Goal: Task Accomplishment & Management: Use online tool/utility

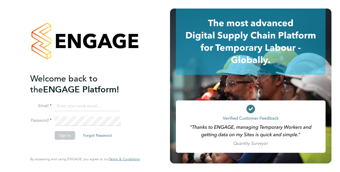
type input "[PERSON_NAME][DOMAIN_NAME][EMAIL_ADDRESS][PERSON_NAME][DOMAIN_NAME]"
click at [150, 16] on div "Welcome back to the ENGAGE Platform! Email [PERSON_NAME][DOMAIN_NAME][EMAIL_ADD…" at bounding box center [85, 86] width 131 height 172
click at [67, 135] on button "Sign In" at bounding box center [65, 135] width 20 height 9
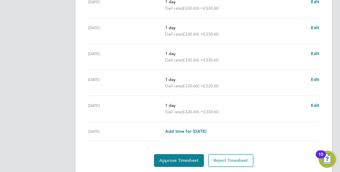
scroll to position [224, 0]
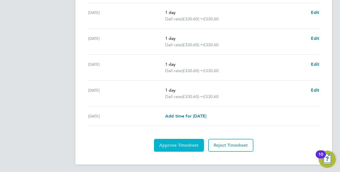
click at [176, 144] on span "Approve Timesheet" at bounding box center [178, 145] width 39 height 5
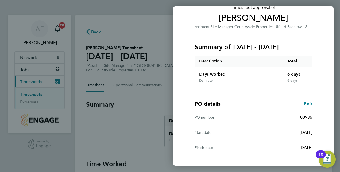
scroll to position [83, 0]
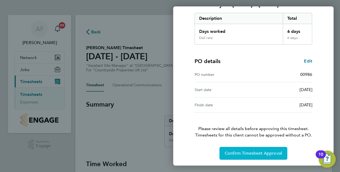
click at [252, 154] on span "Confirm Timesheet Approval" at bounding box center [253, 153] width 57 height 5
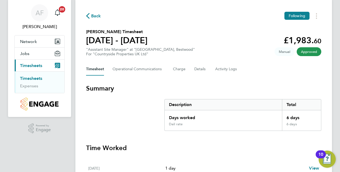
scroll to position [11, 0]
